Goal: Task Accomplishment & Management: Complete application form

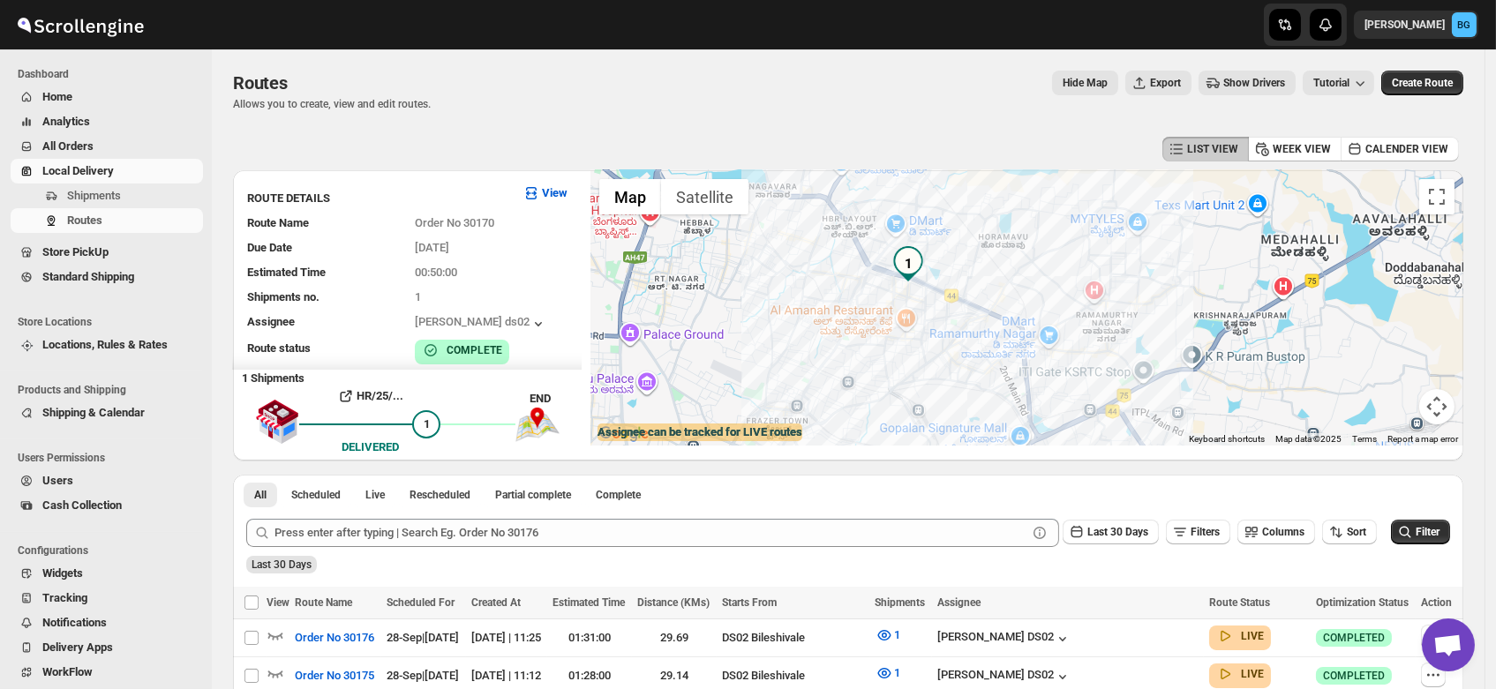
click at [48, 476] on span "Users" at bounding box center [57, 480] width 31 height 13
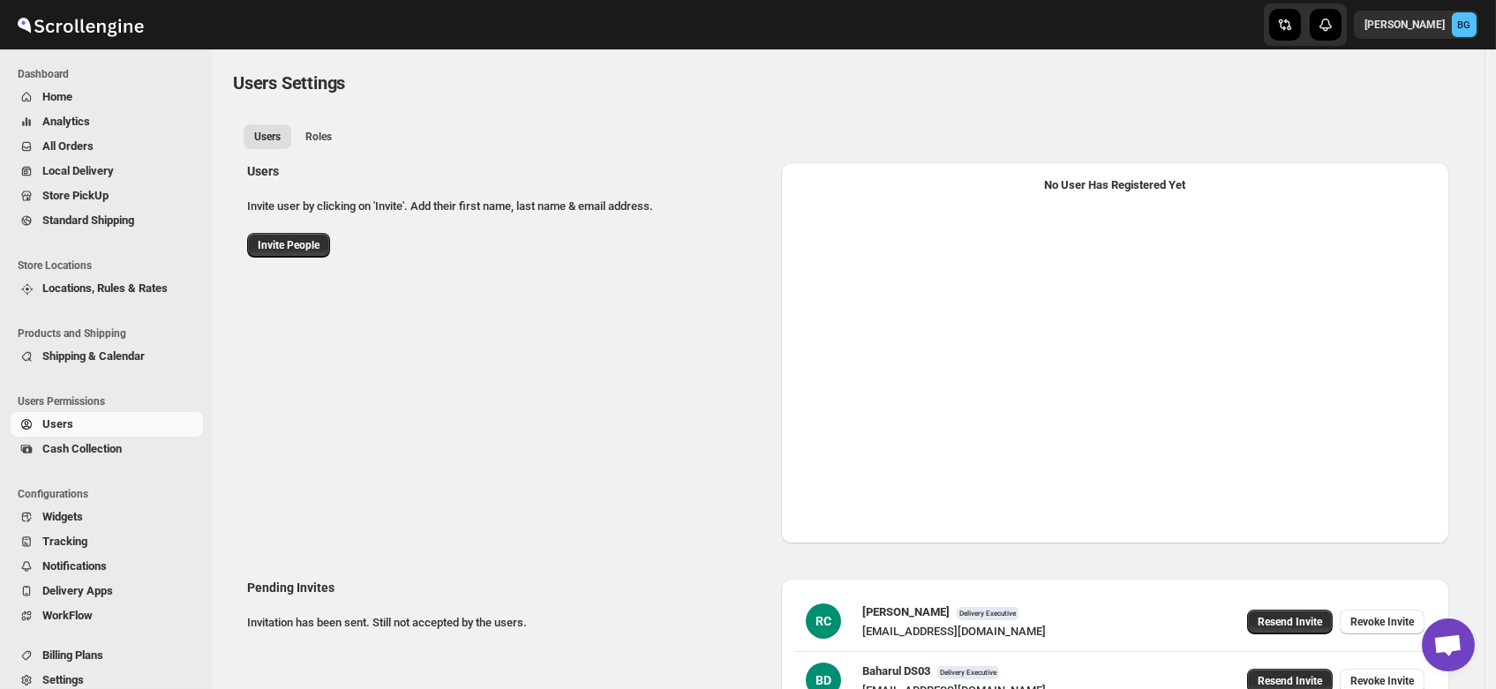
click at [297, 249] on span "Invite People" at bounding box center [289, 245] width 62 height 14
select select "637b767fbaab0276b10c91d5"
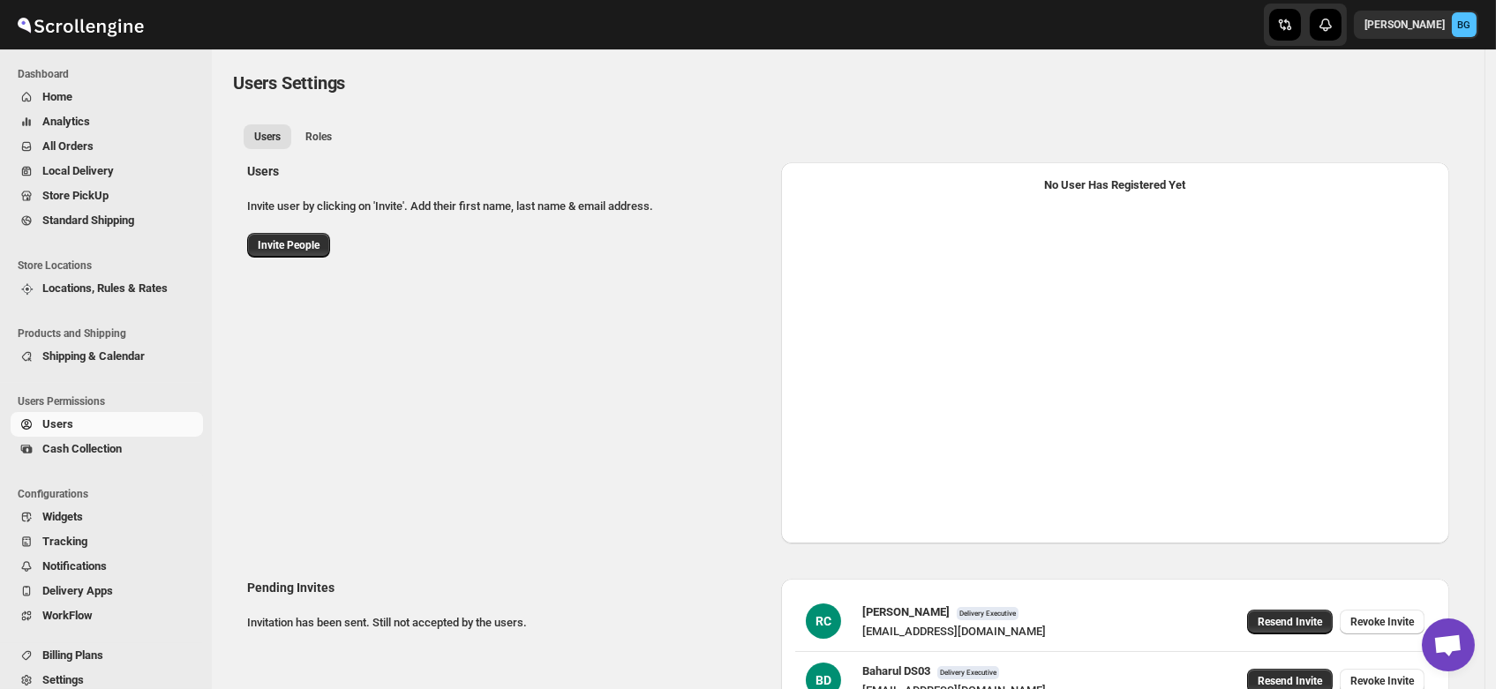
select select "637b767fbaab0276b10c91d5"
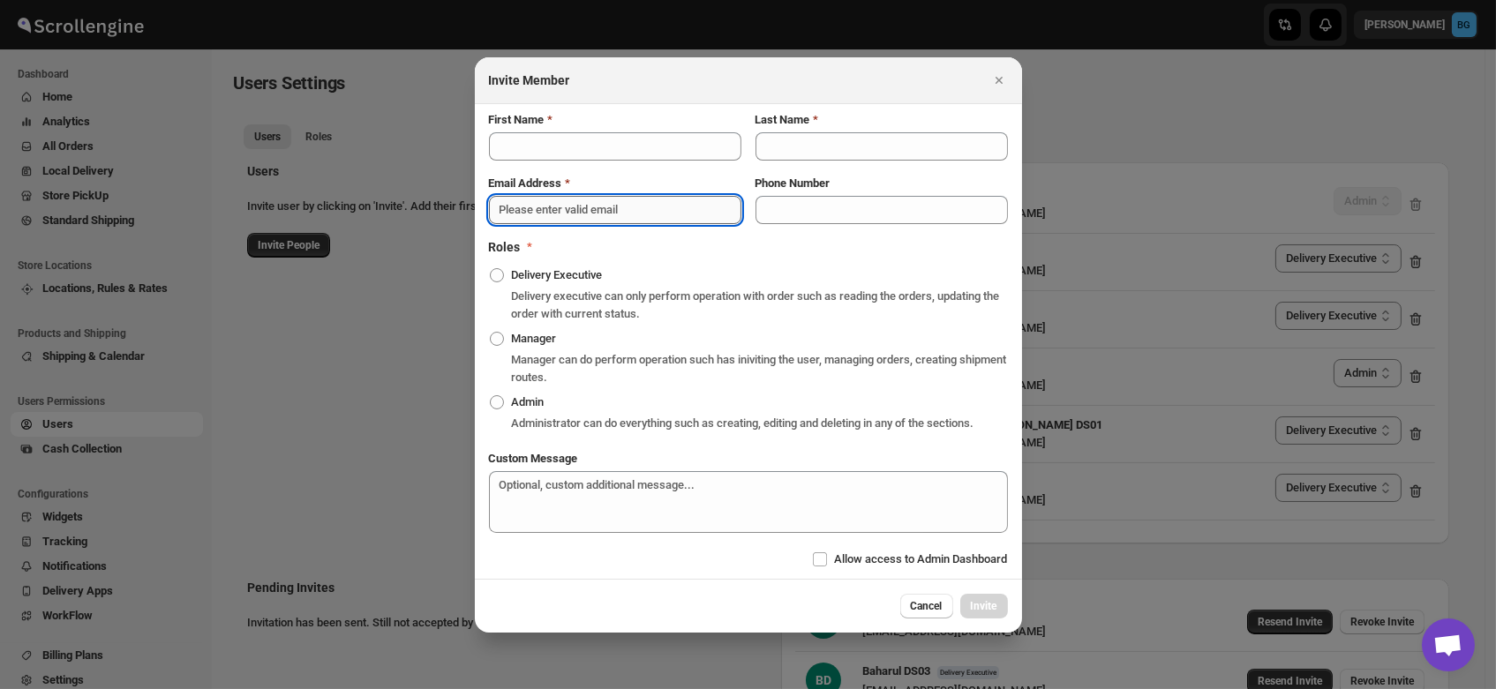
click at [544, 205] on input "Email Address" at bounding box center [615, 210] width 252 height 28
paste input "[EMAIL_ADDRESS][DOMAIN_NAME]"
type input "[EMAIL_ADDRESS][DOMAIN_NAME]"
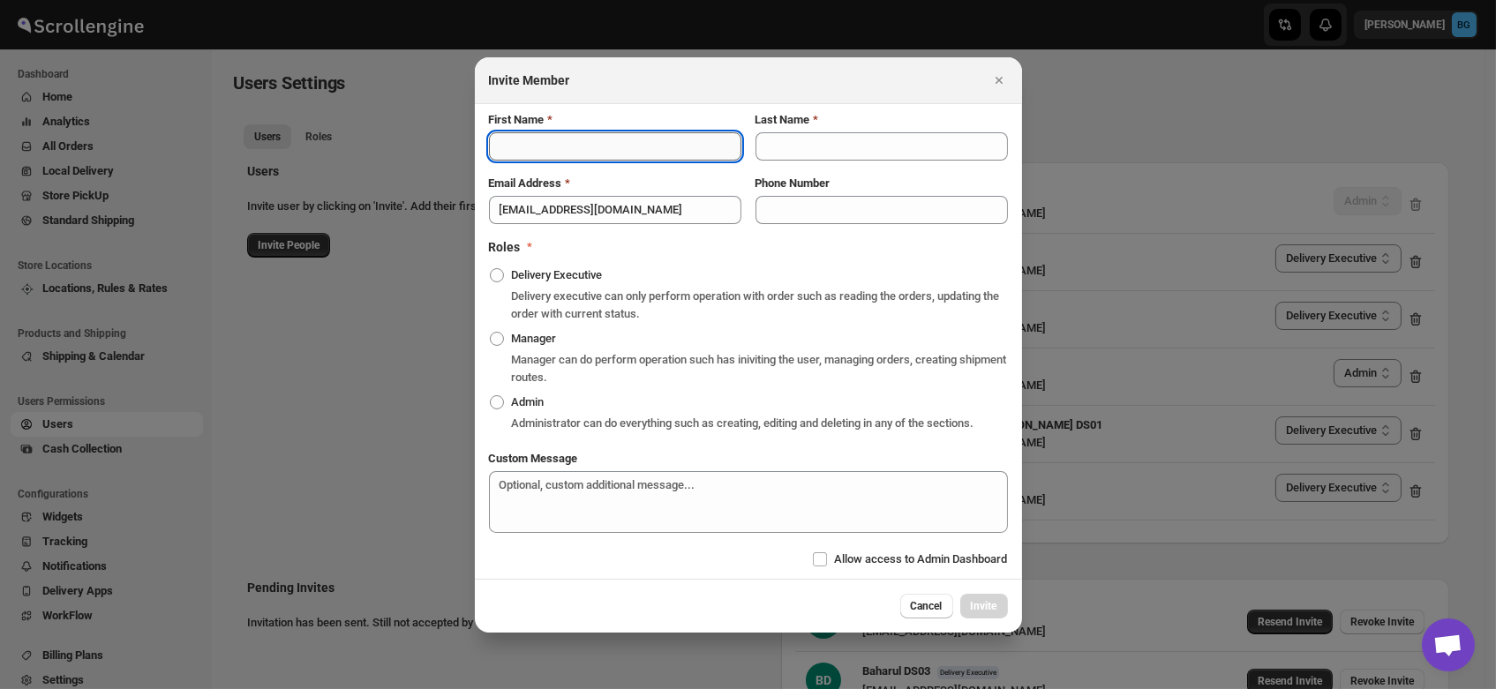
click at [543, 147] on input "First Name" at bounding box center [615, 146] width 252 height 28
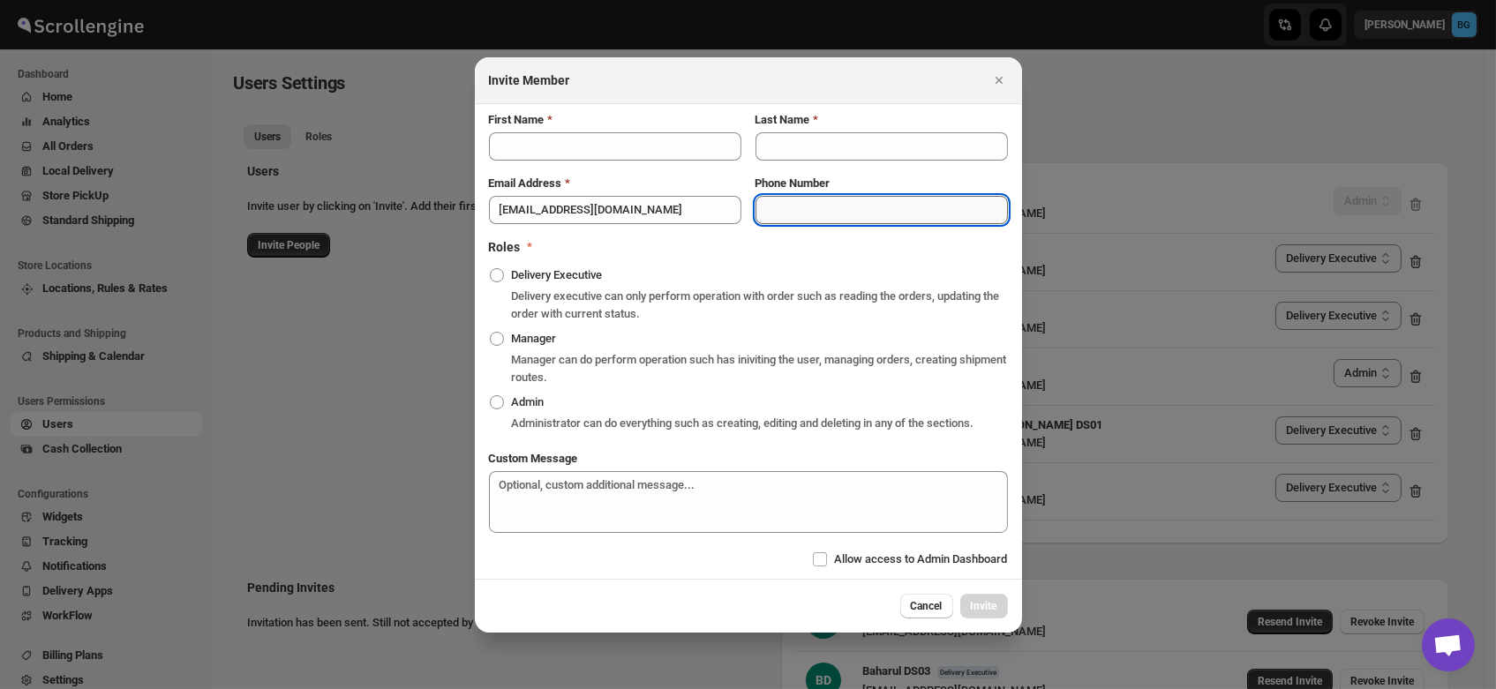
click at [804, 199] on input "Phone Number" at bounding box center [882, 210] width 252 height 28
paste input "8197494571"
type input "8197494571"
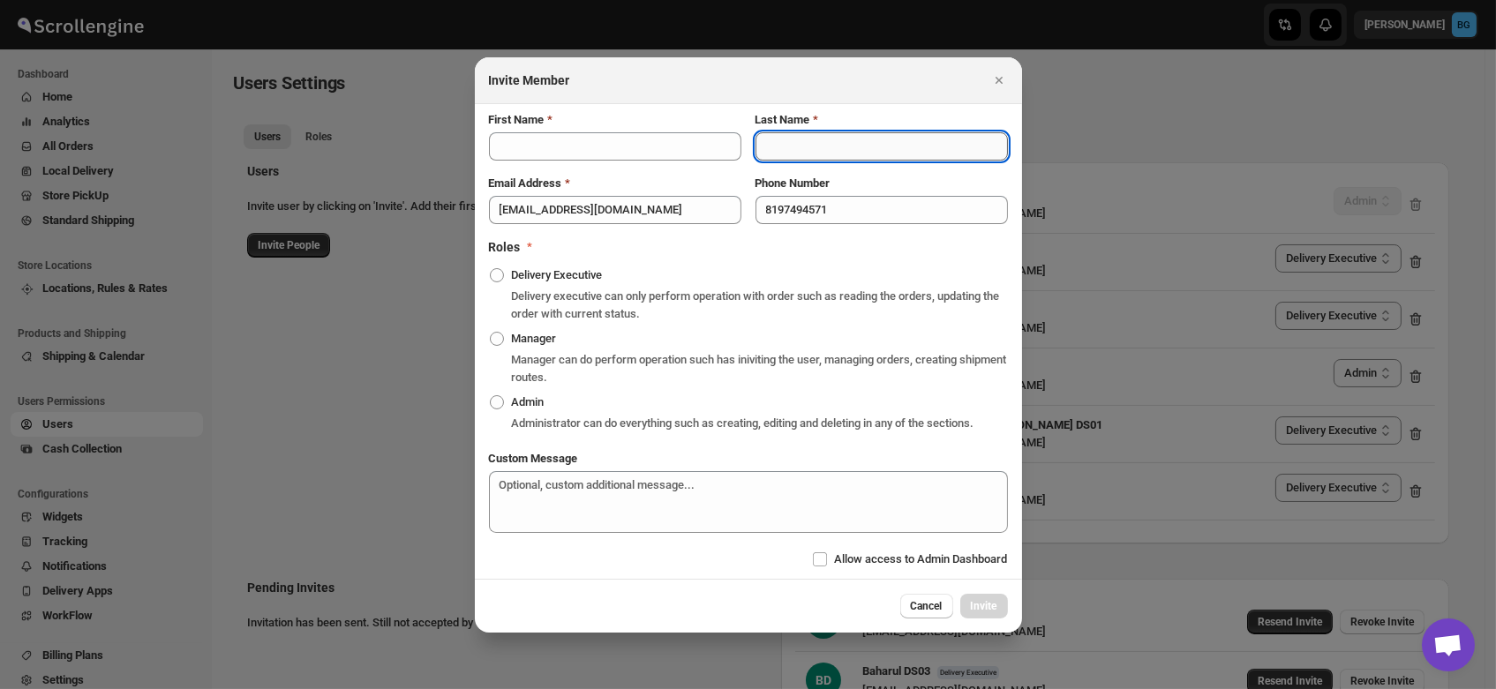
click at [784, 154] on input "Last Name" at bounding box center [882, 146] width 252 height 28
paste input "ALIMHUSSAIN"
click at [791, 144] on input "ALIMHUSSAIN" at bounding box center [882, 146] width 252 height 28
type input "HUSSAIN"
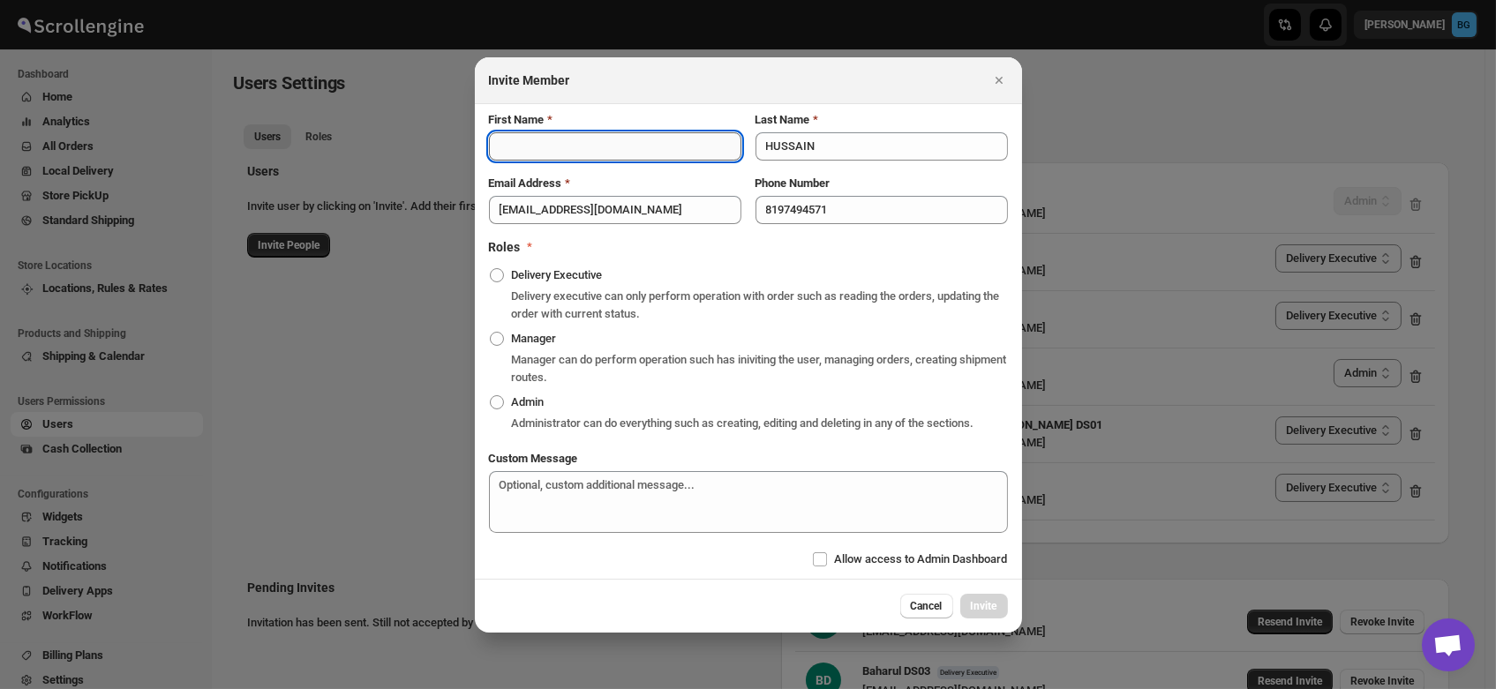
click at [563, 150] on input "First Name" at bounding box center [615, 146] width 252 height 28
type input "ALIM"
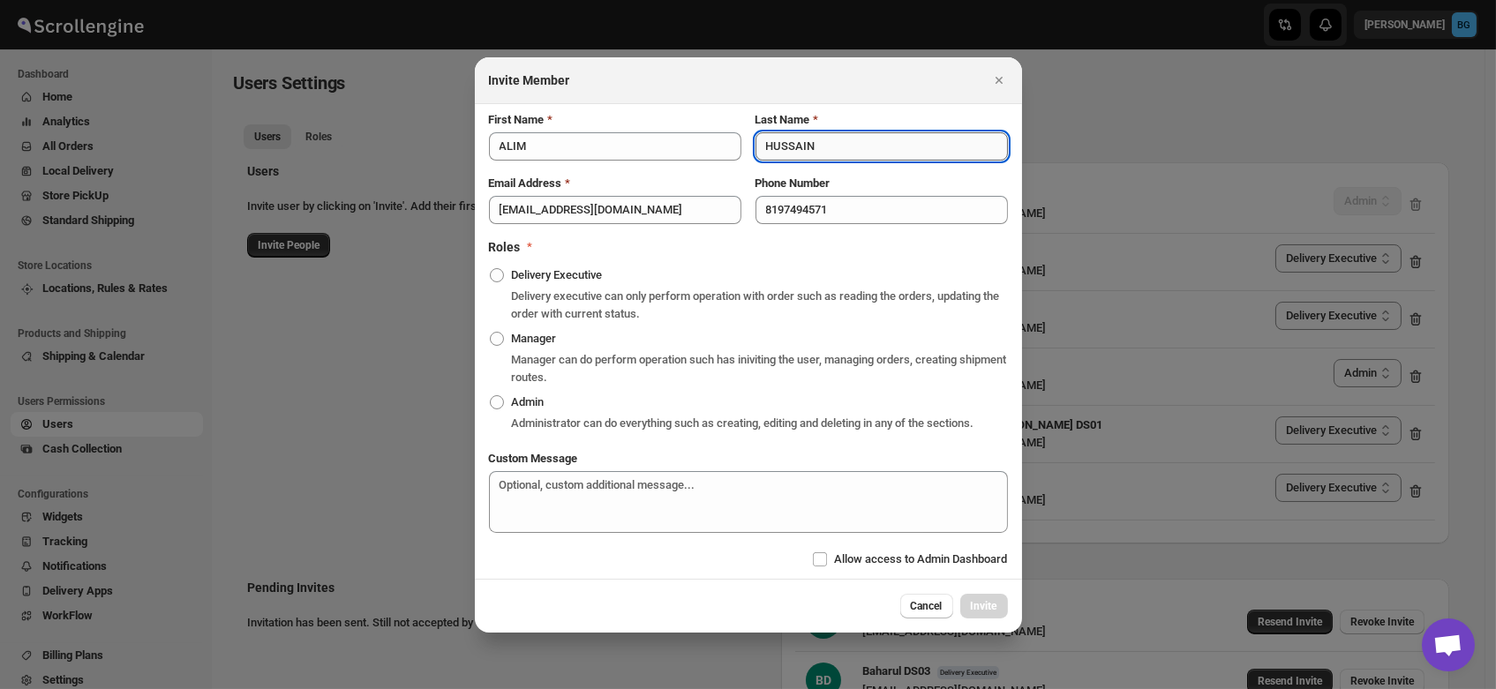
click at [843, 159] on input "HUSSAIN" at bounding box center [882, 146] width 252 height 28
type input "HUSSAIN DS03"
click at [505, 275] on label "Delivery Executive" at bounding box center [546, 275] width 114 height 25
click at [491, 269] on input "Delivery Executive" at bounding box center [490, 268] width 1 height 1
radio input "true"
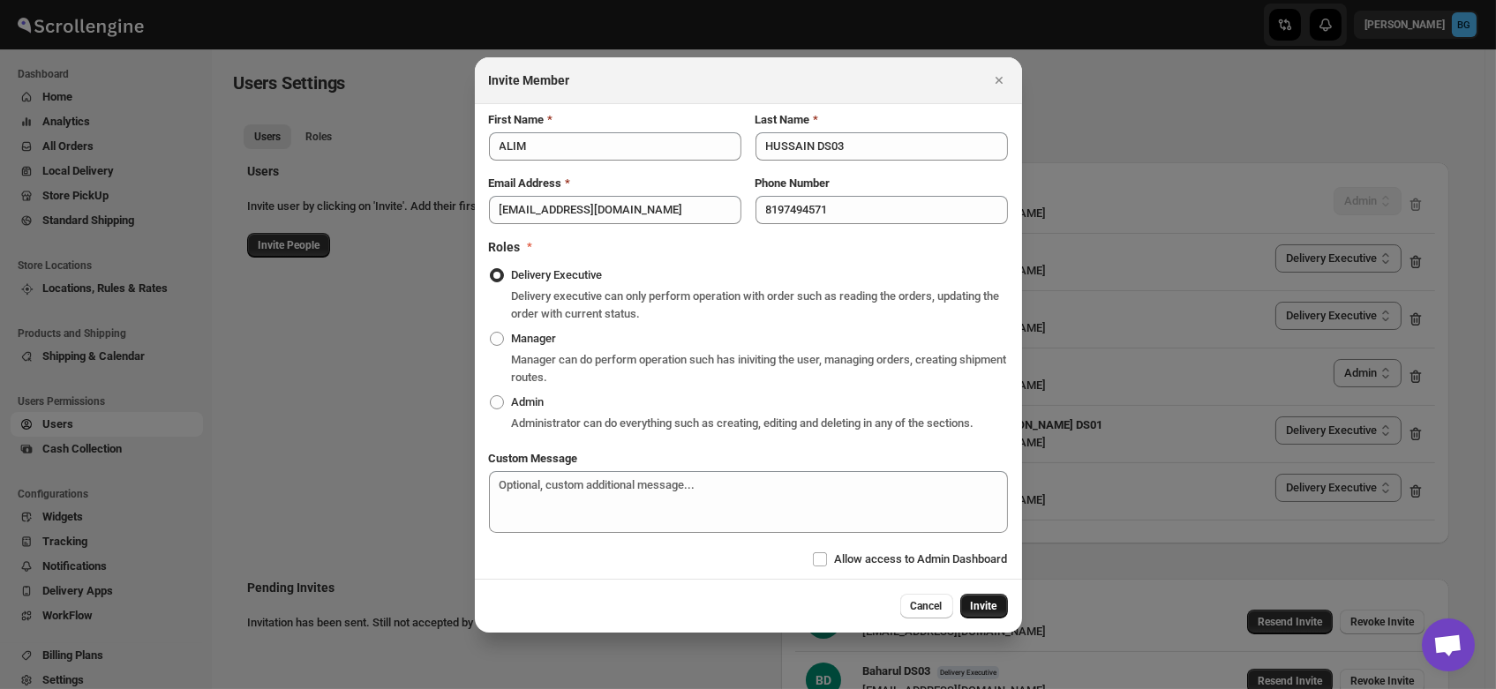
click at [985, 605] on span "Invite" at bounding box center [984, 606] width 26 height 14
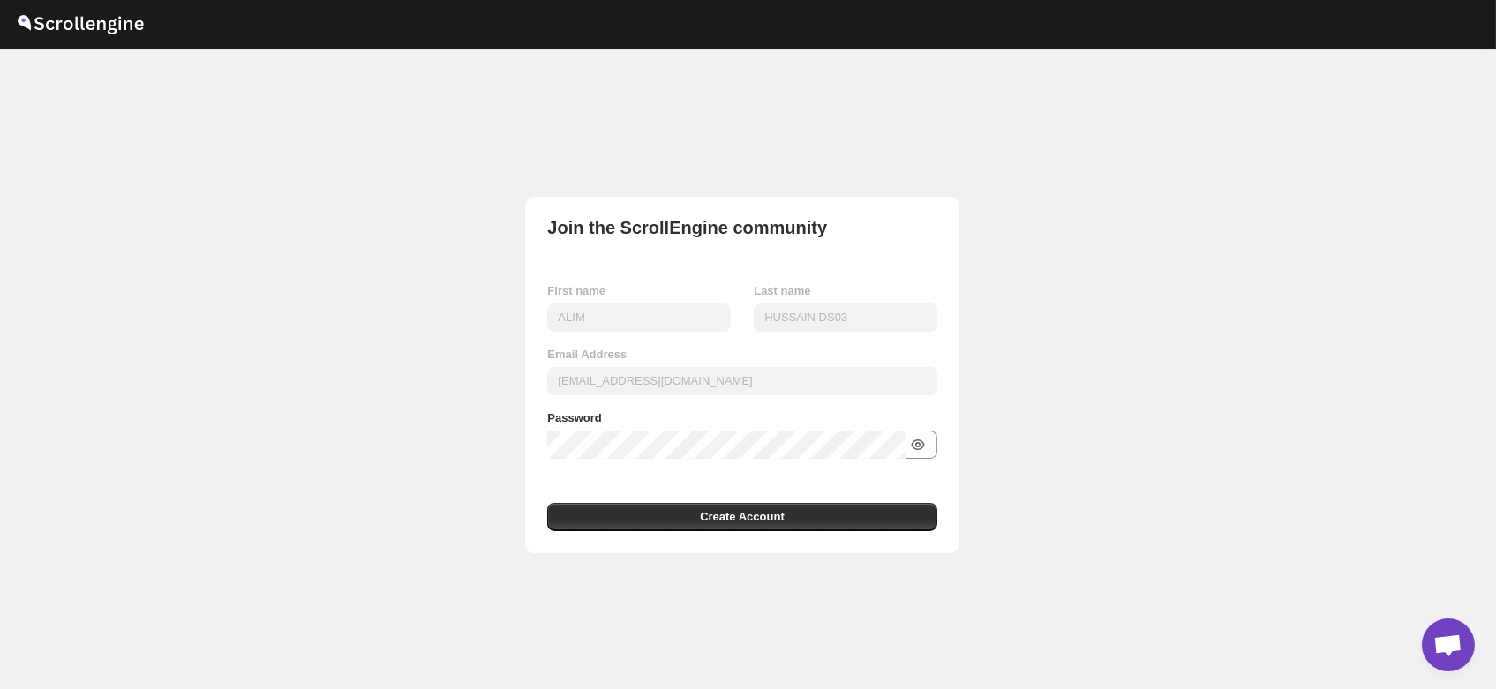
click at [916, 447] on icon "button" at bounding box center [918, 445] width 18 height 18
click at [778, 521] on span "Create Account" at bounding box center [742, 517] width 85 height 18
